Goal: Information Seeking & Learning: Check status

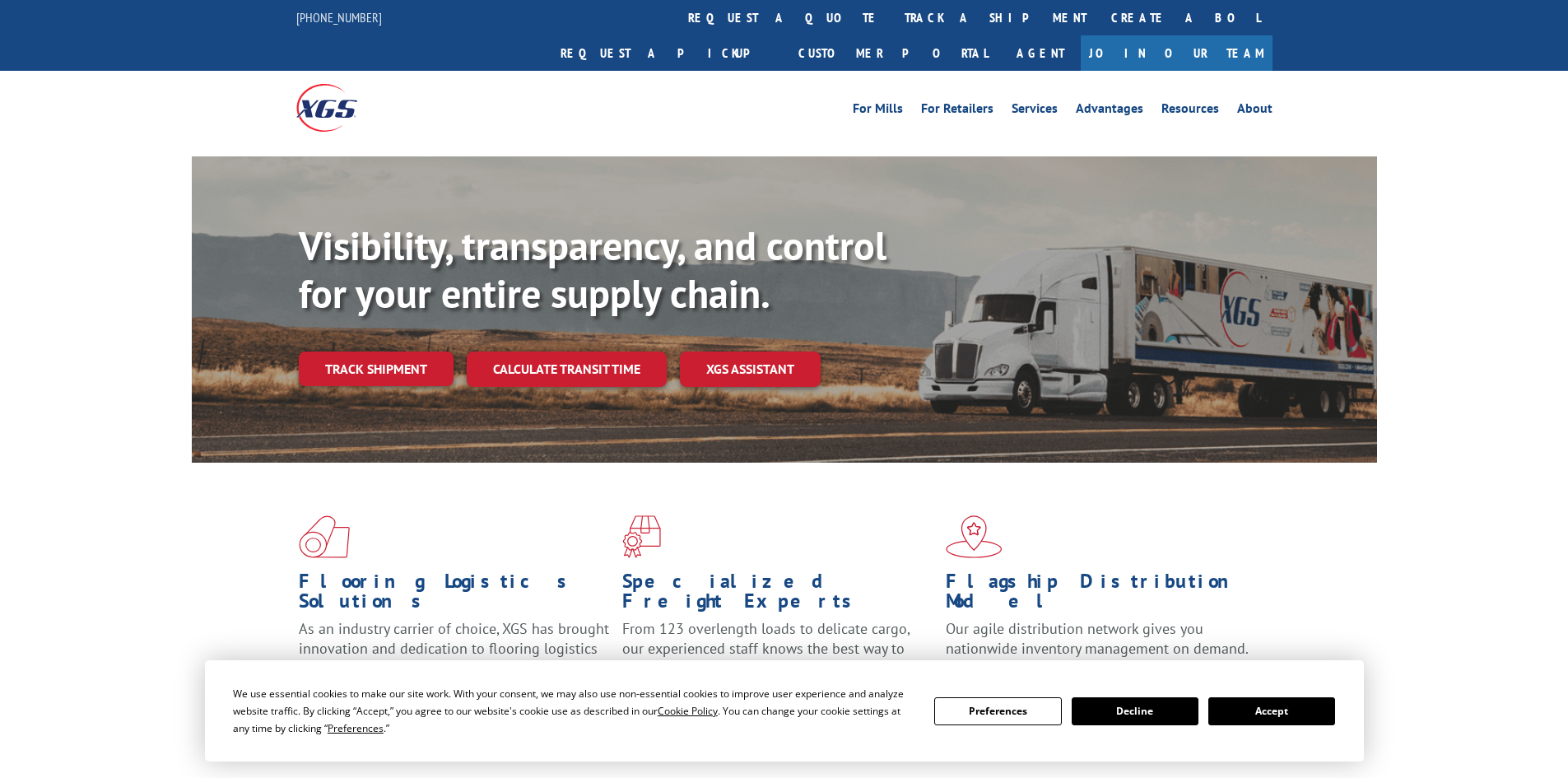
click at [1286, 712] on button "Accept" at bounding box center [1271, 711] width 127 height 28
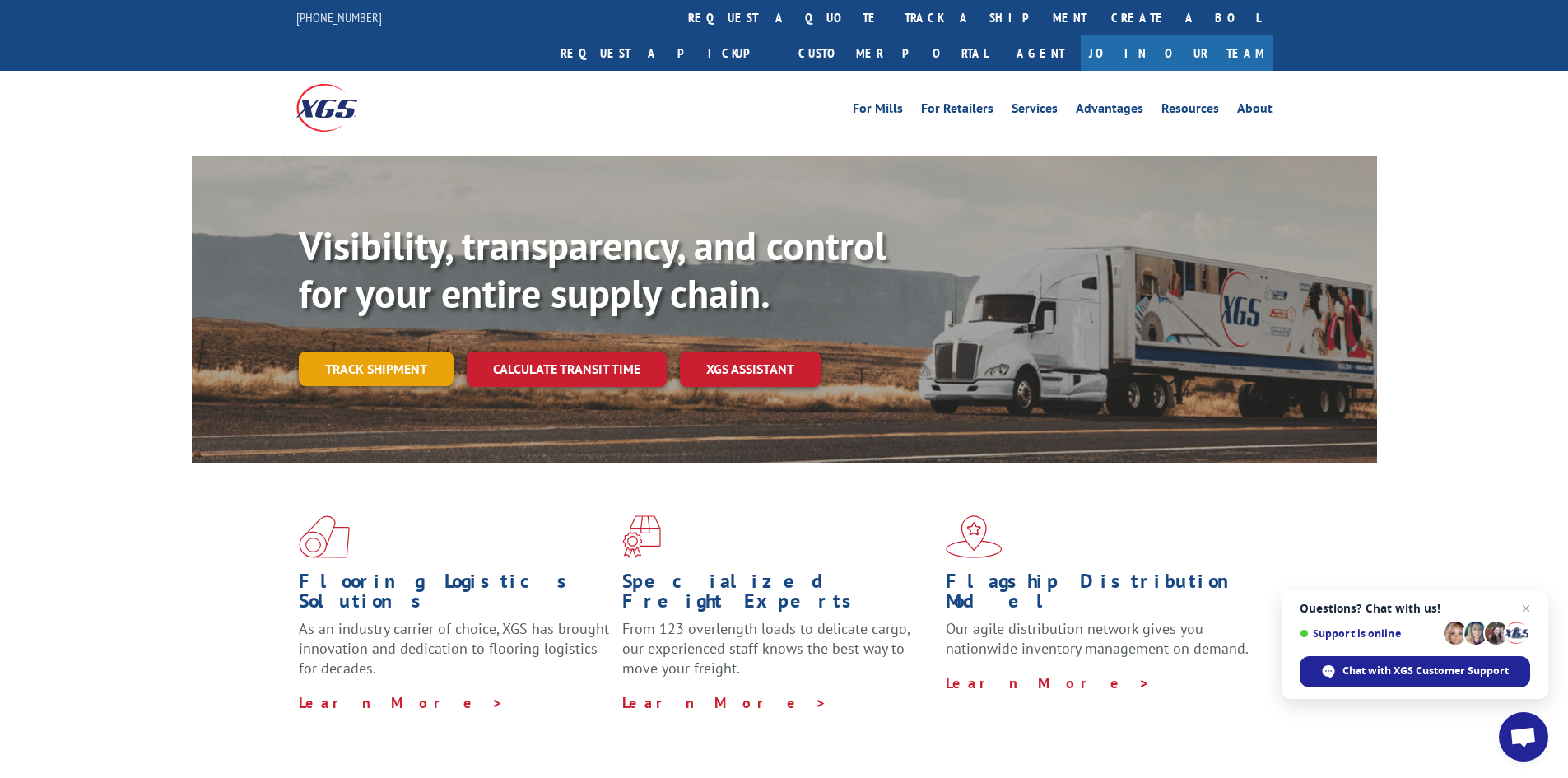
click at [363, 352] on link "Track shipment" at bounding box center [376, 368] width 155 height 34
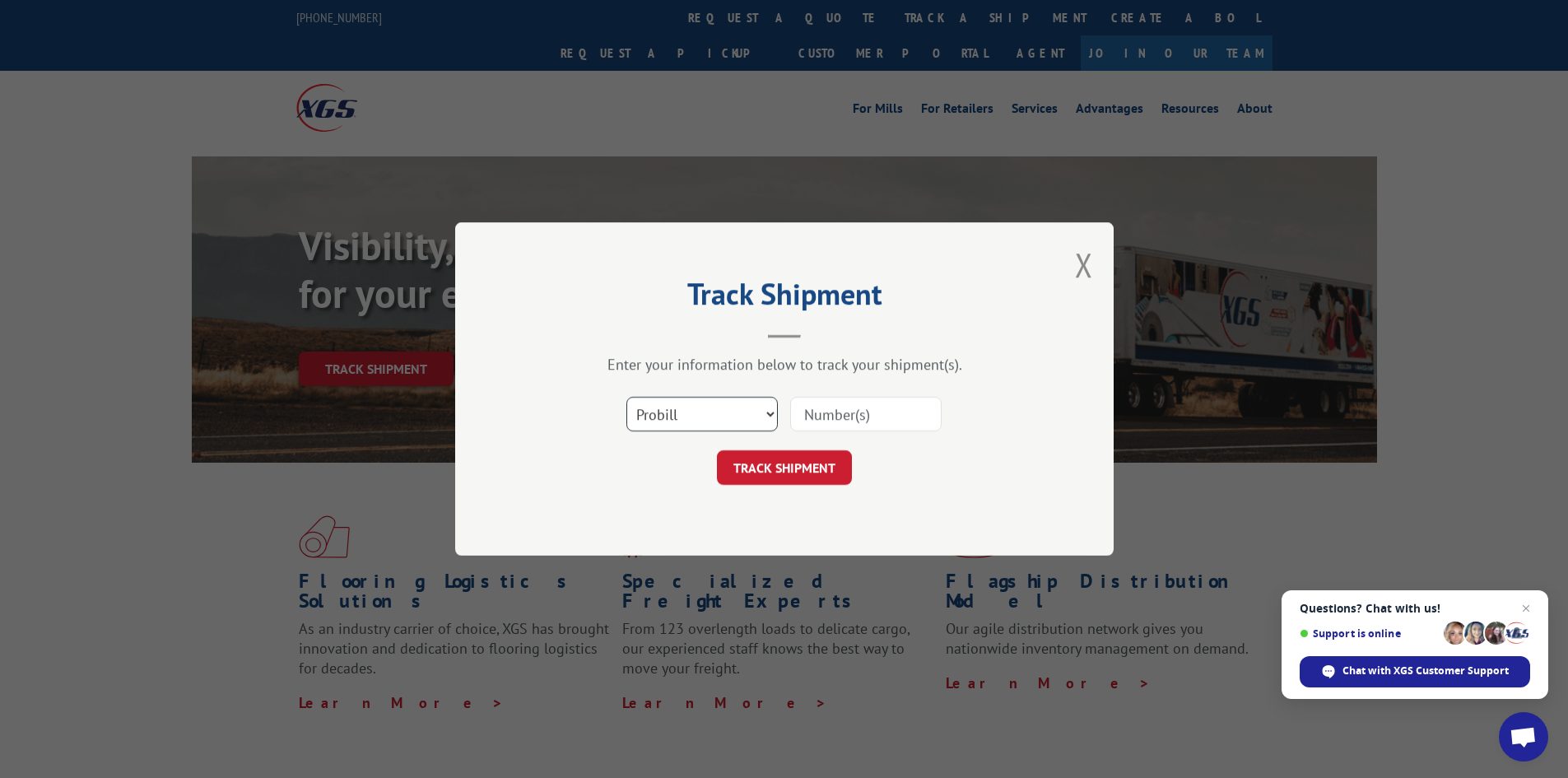
click at [700, 426] on select "Select category... Probill BOL PO" at bounding box center [702, 414] width 151 height 34
select select "po"
click at [626, 397] on select "Select category... Probill BOL PO" at bounding box center [702, 414] width 151 height 34
click at [816, 414] on input at bounding box center [866, 414] width 151 height 34
paste input "14538043"
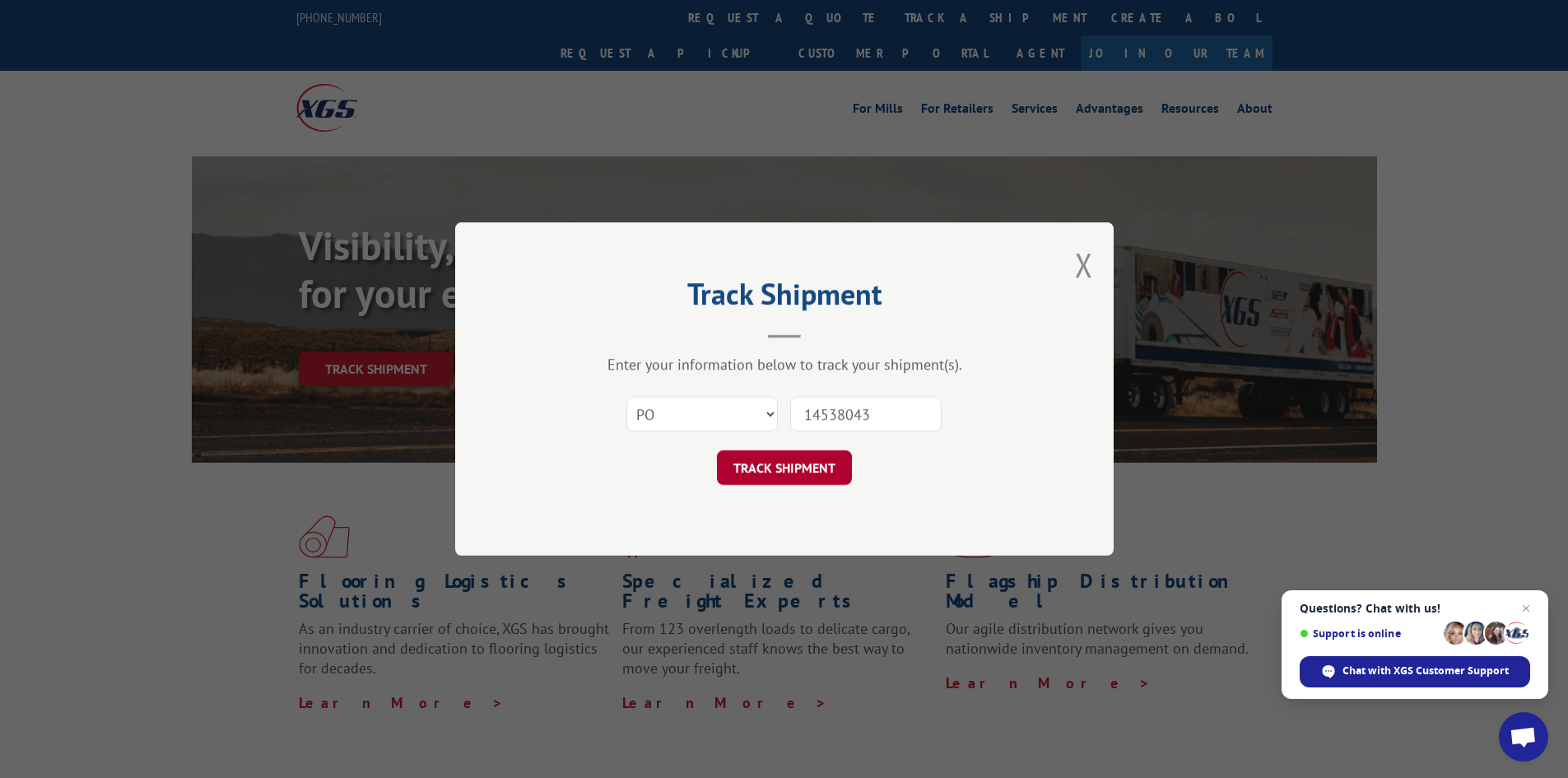
type input "14538043"
click at [810, 481] on button "TRACK SHIPMENT" at bounding box center [784, 468] width 135 height 34
